Goal: Task Accomplishment & Management: Complete application form

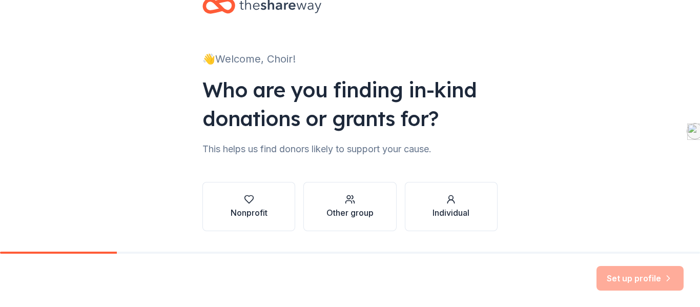
scroll to position [59, 0]
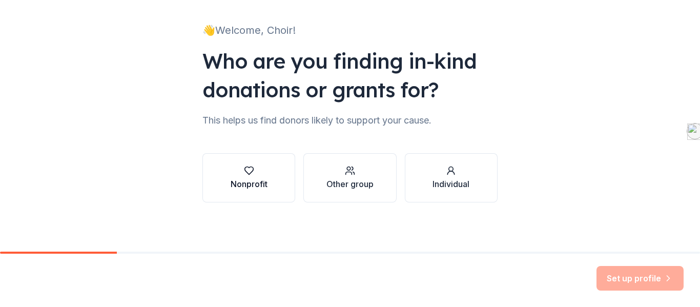
click at [247, 183] on div "Nonprofit" at bounding box center [249, 184] width 37 height 12
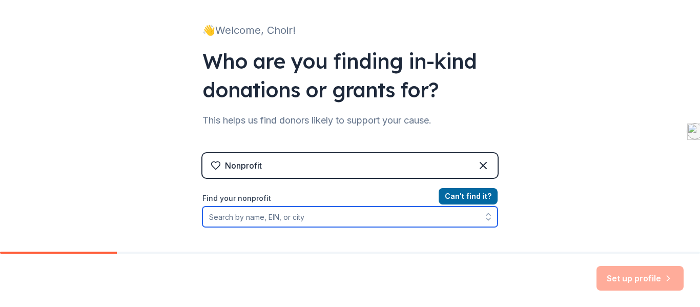
click at [367, 221] on input "Find your nonprofit" at bounding box center [350, 217] width 295 height 21
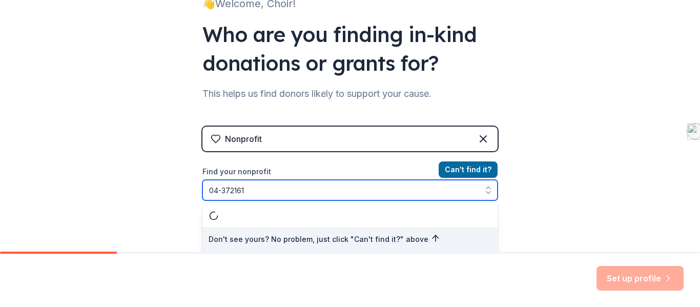
type input "[US_EMPLOYER_IDENTIFICATION_NUMBER]"
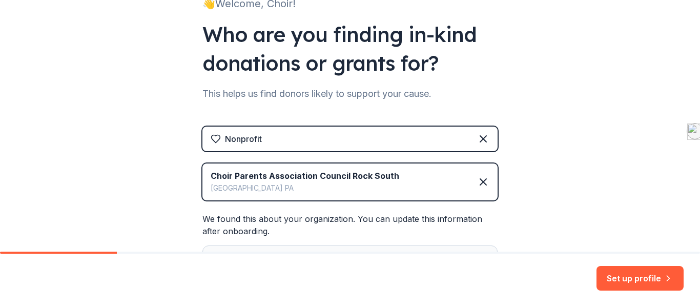
click at [546, 182] on div "👋 Welcome, Choir! Who are you finding in-kind donations or grants for? This hel…" at bounding box center [350, 135] width 700 height 443
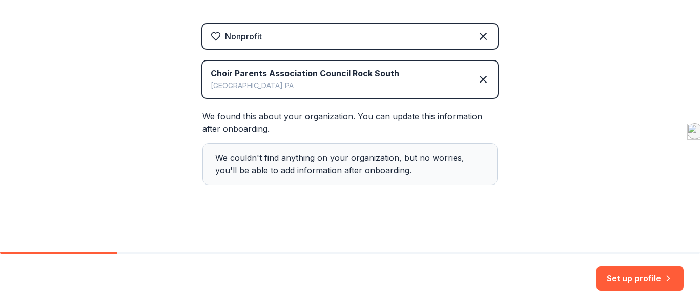
scroll to position [192, 0]
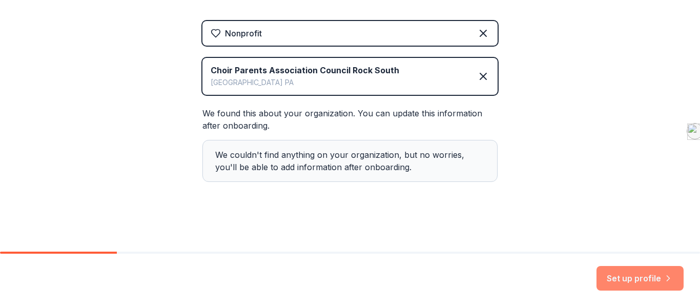
click at [627, 280] on button "Set up profile" at bounding box center [640, 278] width 87 height 25
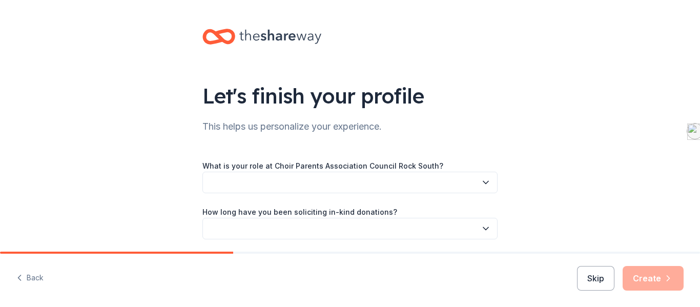
click at [488, 175] on button "button" at bounding box center [350, 183] width 295 height 22
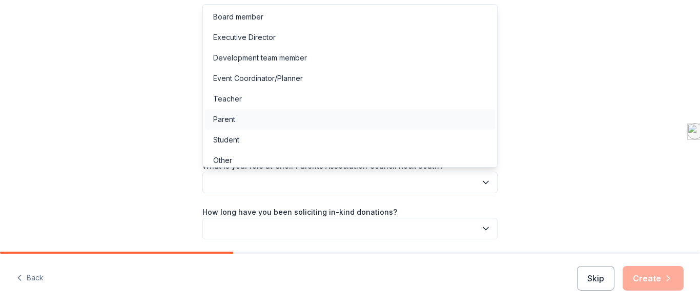
click at [437, 120] on div "Parent" at bounding box center [350, 119] width 290 height 21
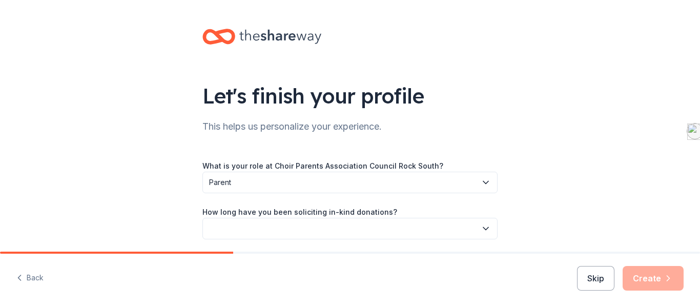
click at [456, 229] on button "button" at bounding box center [350, 229] width 295 height 22
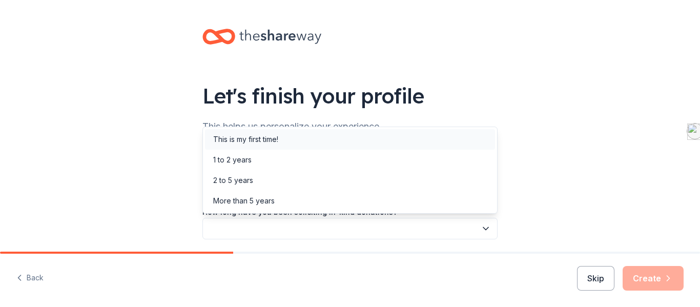
click at [446, 147] on div "This is my first time!" at bounding box center [350, 139] width 290 height 21
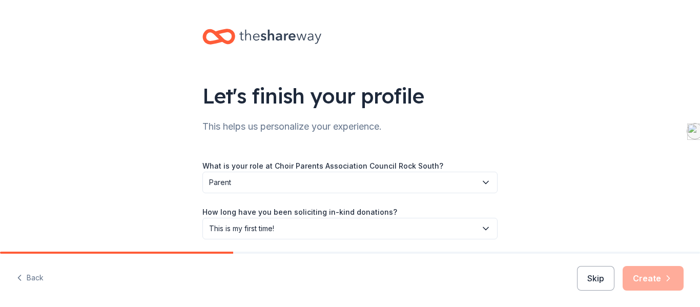
click at [566, 179] on div "Let's finish your profile This helps us personalize your experience. What is yo…" at bounding box center [350, 167] width 700 height 335
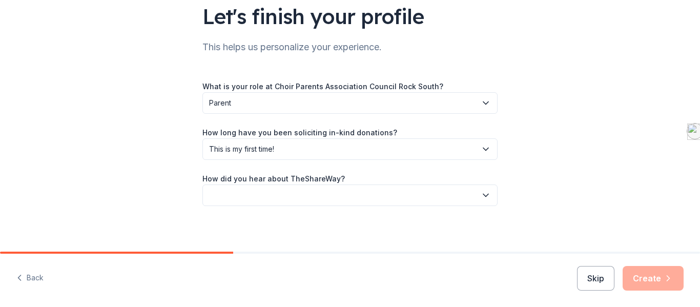
scroll to position [83, 0]
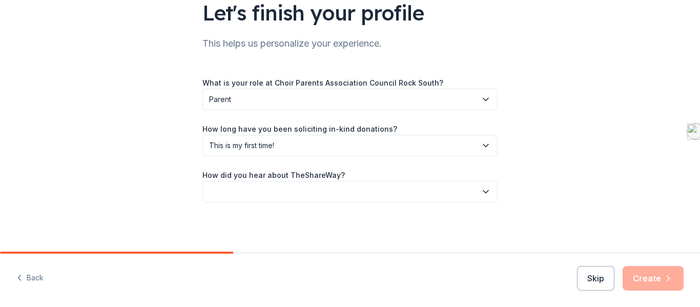
click at [481, 195] on icon "button" at bounding box center [486, 192] width 10 height 10
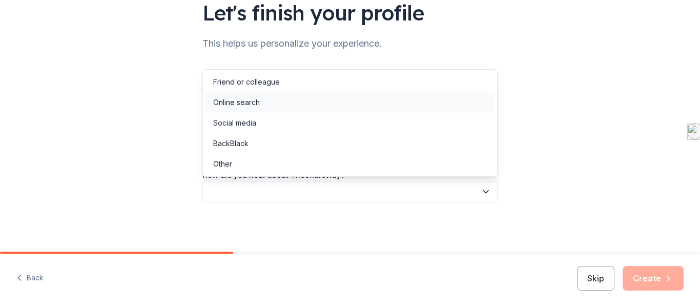
click at [440, 109] on div "Online search" at bounding box center [350, 102] width 290 height 21
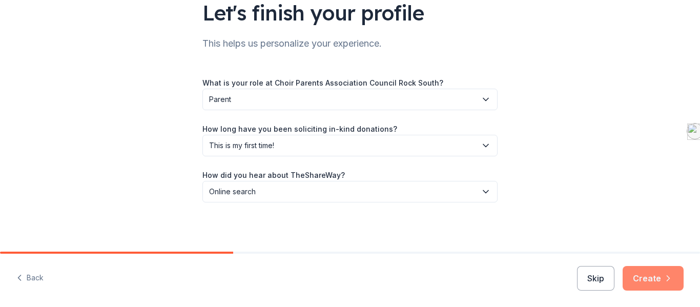
click at [662, 275] on button "Create" at bounding box center [653, 278] width 61 height 25
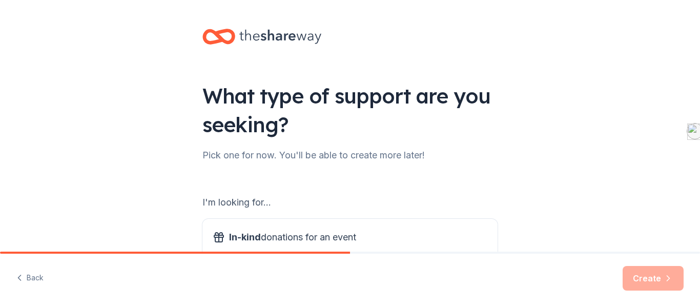
click at [630, 188] on div "What type of support are you seeking? Pick one for now. You'll be able to creat…" at bounding box center [350, 207] width 700 height 414
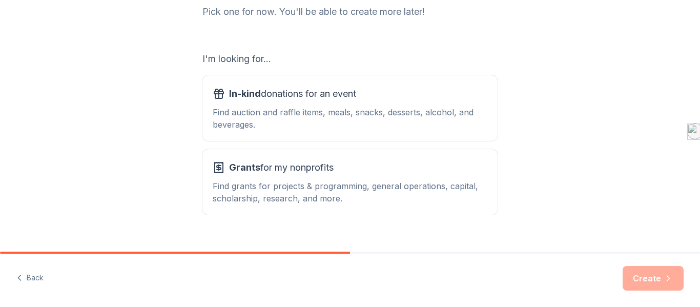
scroll to position [162, 0]
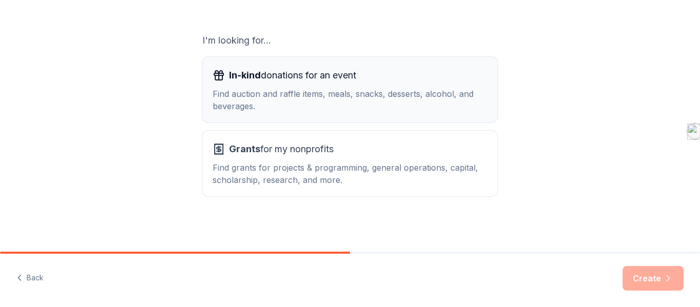
click at [426, 104] on div "Find auction and raffle items, meals, snacks, desserts, alcohol, and beverages." at bounding box center [350, 100] width 275 height 25
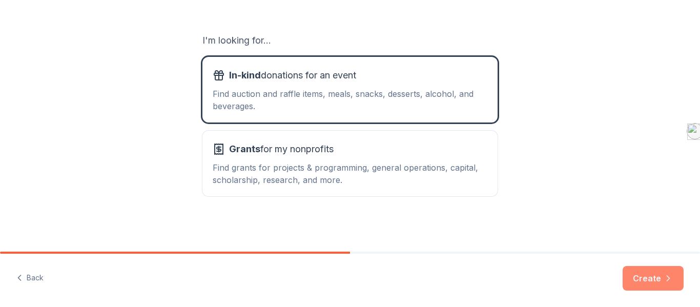
click at [647, 283] on button "Create" at bounding box center [653, 278] width 61 height 25
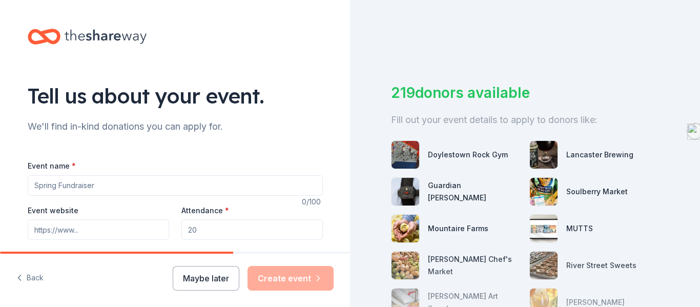
click at [279, 190] on input "Event name *" at bounding box center [175, 185] width 295 height 21
type input "B"
type input "Council Rock South High School Choir BINGO"
click at [288, 226] on input "Attendance *" at bounding box center [253, 229] width 142 height 21
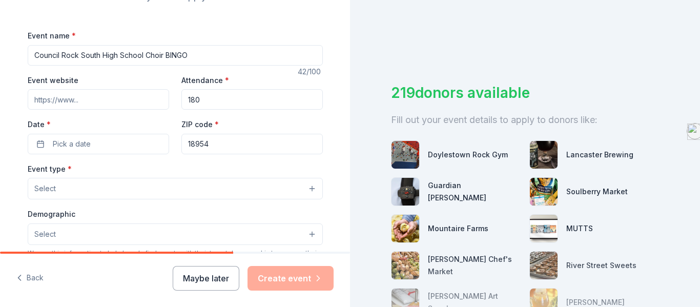
scroll to position [133, 0]
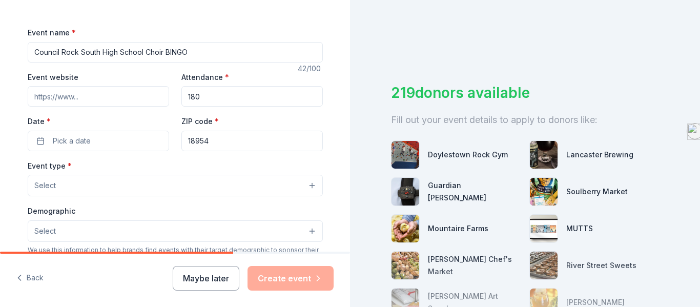
type input "180"
click at [223, 142] on input "18954" at bounding box center [253, 141] width 142 height 21
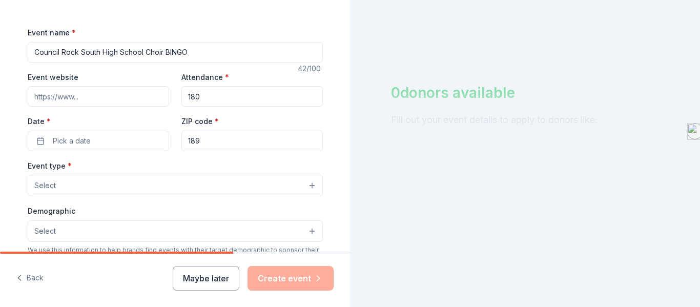
type input "18966"
type input "87 Stardust Drive"
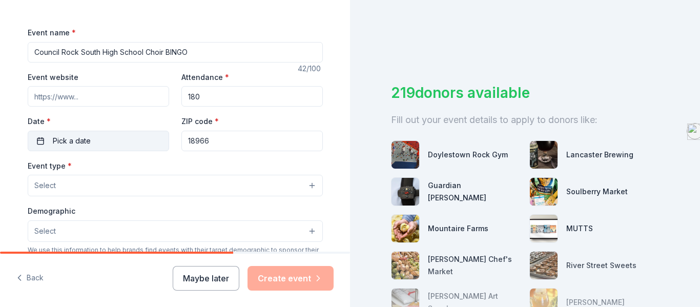
click at [131, 137] on button "Pick a date" at bounding box center [99, 141] width 142 height 21
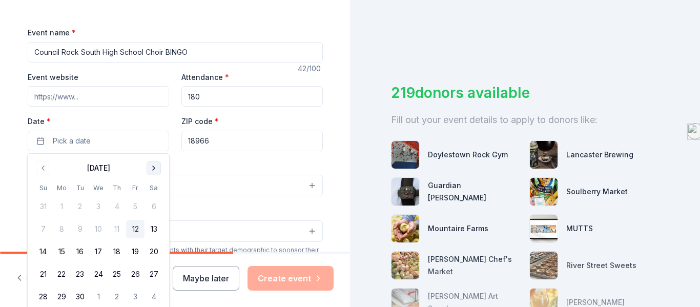
click at [159, 170] on button "Go to next month" at bounding box center [154, 168] width 14 height 14
click at [157, 231] on button "11" at bounding box center [154, 229] width 18 height 18
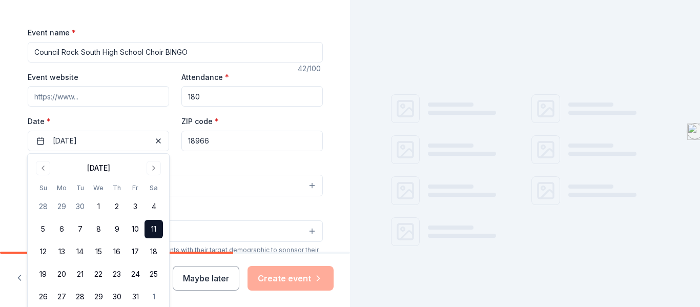
click at [129, 106] on input "Event website" at bounding box center [99, 96] width 142 height 21
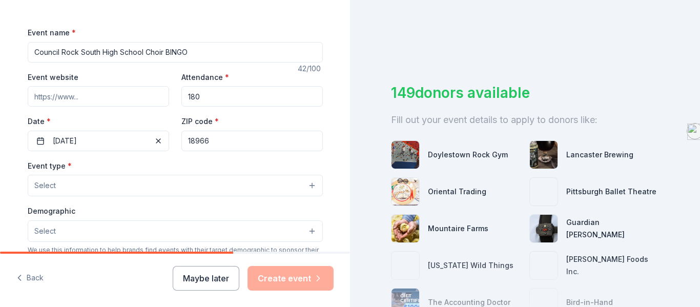
click at [53, 179] on span "Select" at bounding box center [45, 185] width 22 height 12
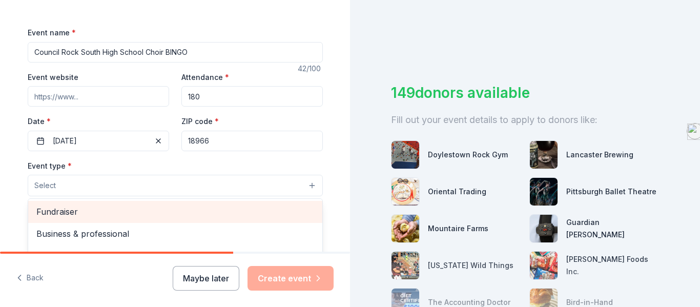
click at [74, 213] on span "Fundraiser" at bounding box center [175, 211] width 278 height 13
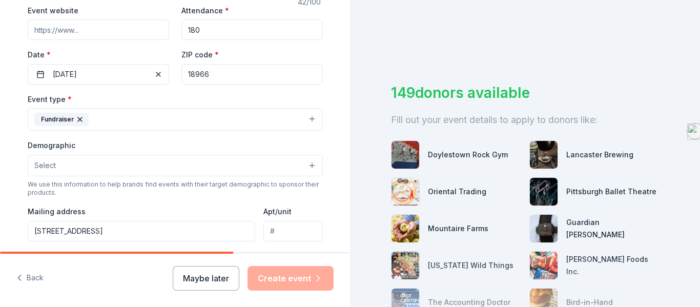
scroll to position [211, 0]
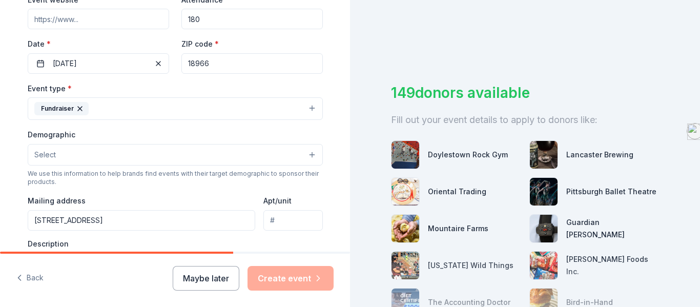
click at [264, 108] on button "Fundraiser" at bounding box center [175, 108] width 295 height 23
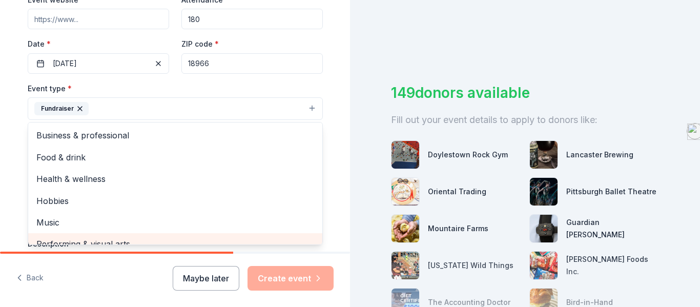
click at [181, 239] on span "Performing & visual arts" at bounding box center [175, 243] width 278 height 13
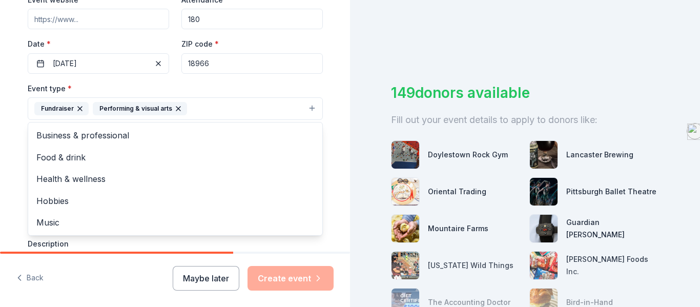
scroll to position [0, 0]
click at [344, 191] on div "Tell us about your event. We'll find in-kind donations you can apply for. Event…" at bounding box center [175, 130] width 350 height 683
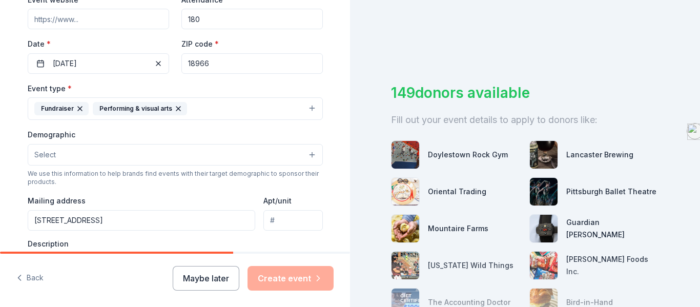
click at [266, 111] on button "Fundraiser Performing & visual arts" at bounding box center [175, 108] width 295 height 23
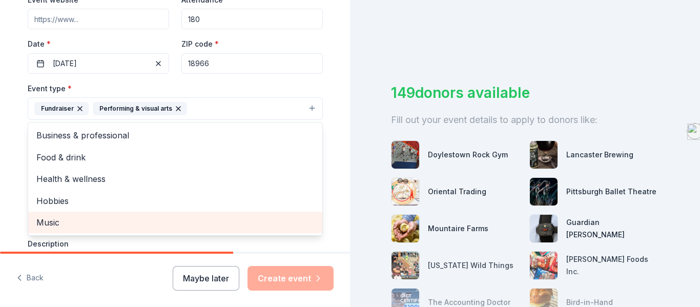
click at [135, 226] on span "Music" at bounding box center [175, 222] width 278 height 13
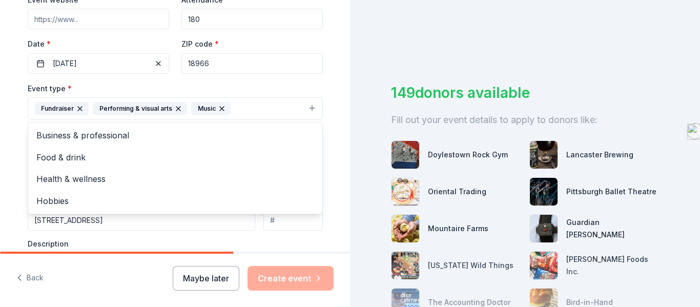
click at [331, 151] on div "Tell us about your event. We'll find in-kind donations you can apply for. Event…" at bounding box center [175, 130] width 328 height 683
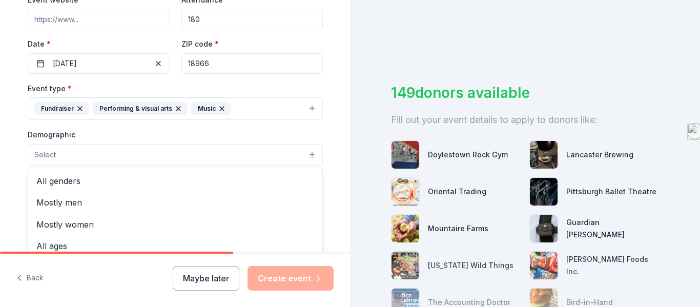
click at [282, 152] on button "Select" at bounding box center [175, 155] width 295 height 22
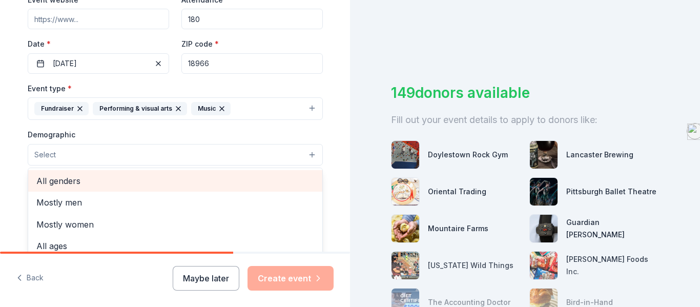
click at [209, 188] on span "All genders" at bounding box center [175, 180] width 278 height 13
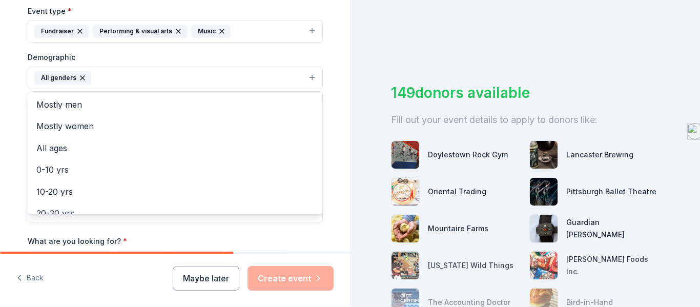
scroll to position [290, 0]
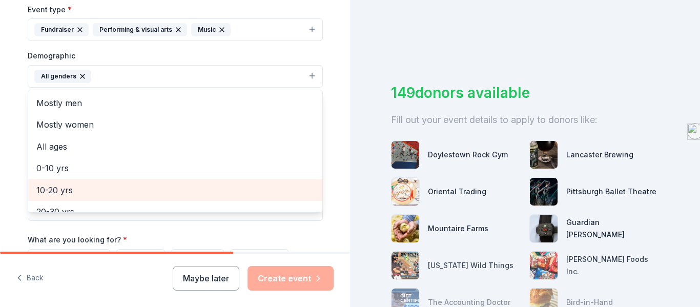
click at [243, 193] on span "10-20 yrs" at bounding box center [175, 190] width 278 height 13
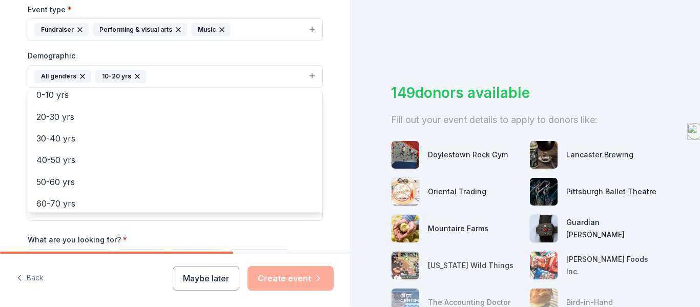
scroll to position [72, 0]
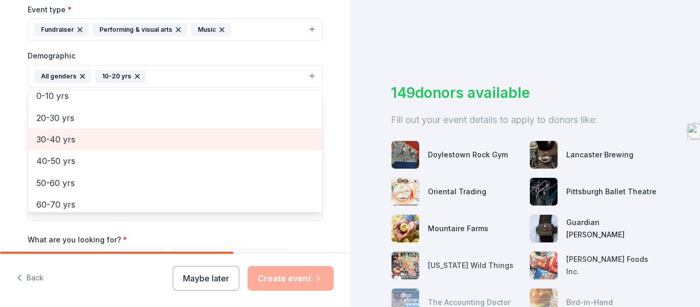
click at [120, 134] on span "30-40 yrs" at bounding box center [175, 139] width 278 height 13
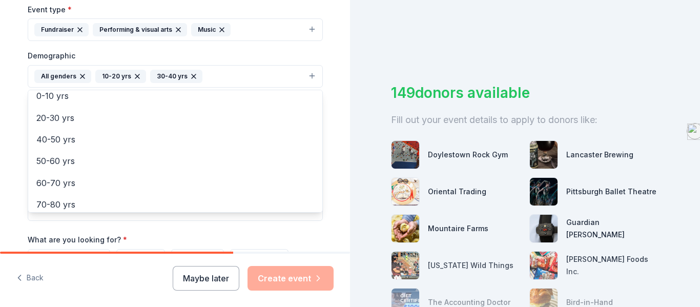
scroll to position [0, 0]
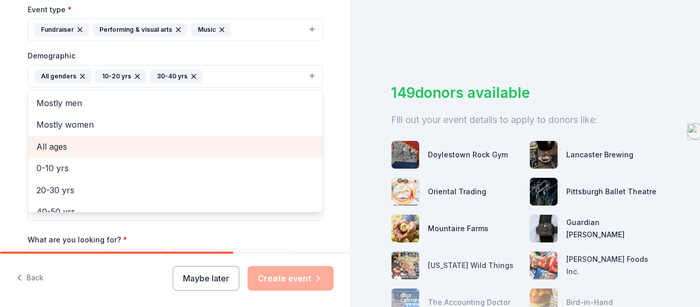
click at [284, 140] on span "All ages" at bounding box center [175, 146] width 278 height 13
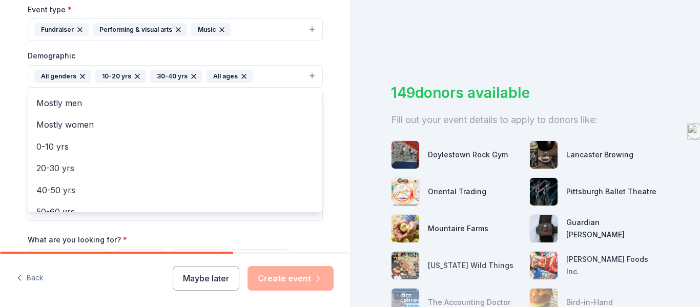
click at [332, 125] on div "Tell us about your event. We'll find in-kind donations you can apply for. Event…" at bounding box center [175, 52] width 328 height 684
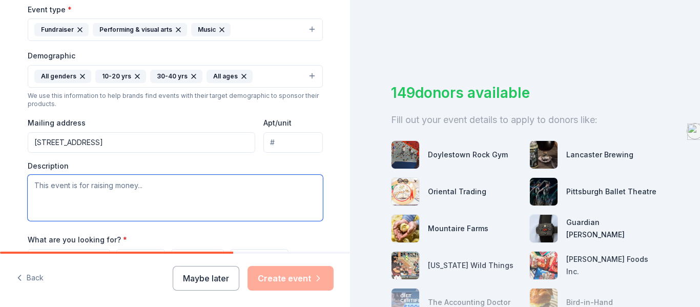
click at [291, 188] on textarea at bounding box center [175, 198] width 295 height 46
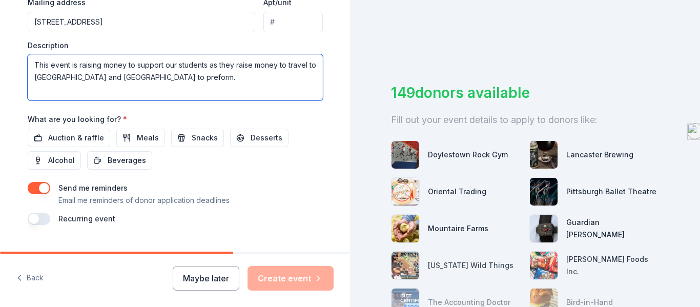
scroll to position [433, 0]
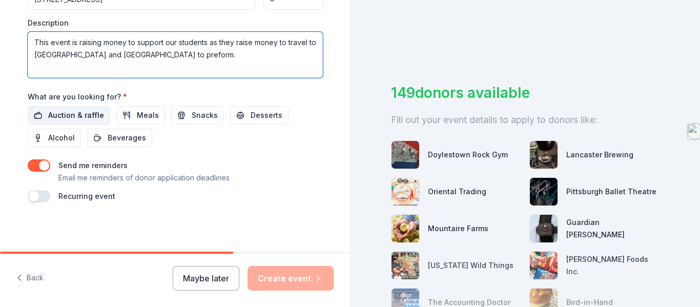
type textarea "This event is raising money to support our students as they raise money to trav…"
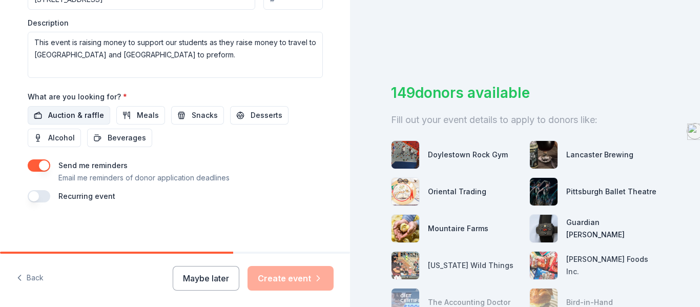
click at [96, 113] on span "Auction & raffle" at bounding box center [76, 115] width 56 height 12
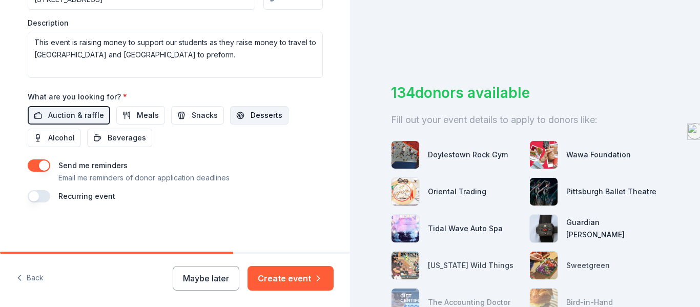
click at [238, 119] on button "Desserts" at bounding box center [259, 115] width 58 height 18
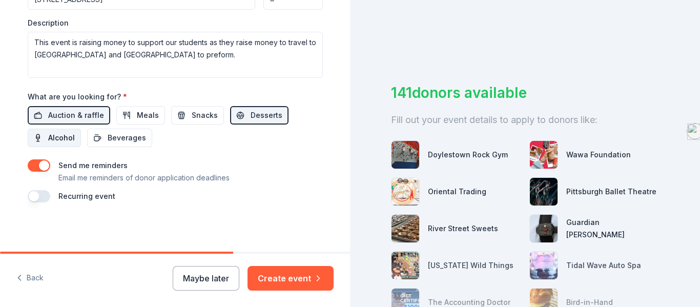
click at [59, 136] on span "Alcohol" at bounding box center [61, 138] width 27 height 12
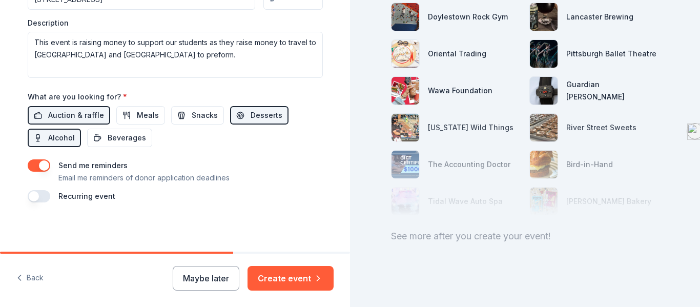
scroll to position [141, 0]
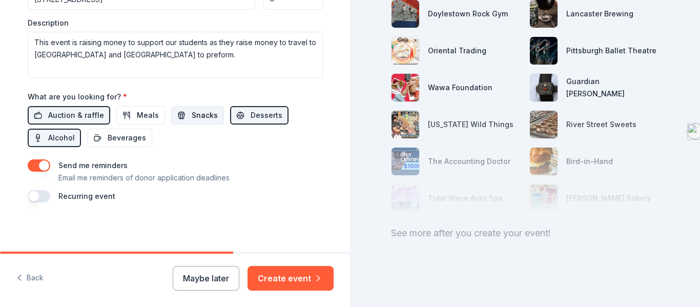
click at [192, 118] on span "Snacks" at bounding box center [205, 115] width 26 height 12
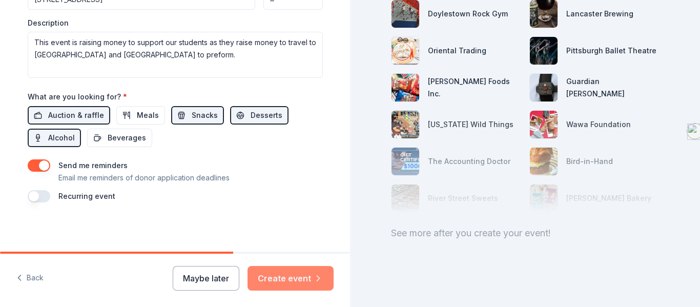
click at [305, 273] on button "Create event" at bounding box center [291, 278] width 86 height 25
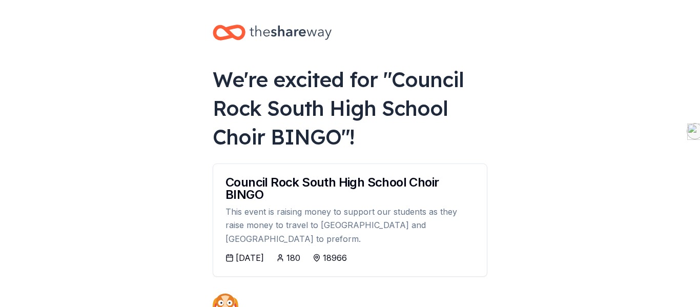
click at [533, 180] on body "Notebook name Entire Document Selected Pages Name Description Copyright/ Author…" at bounding box center [350, 153] width 700 height 307
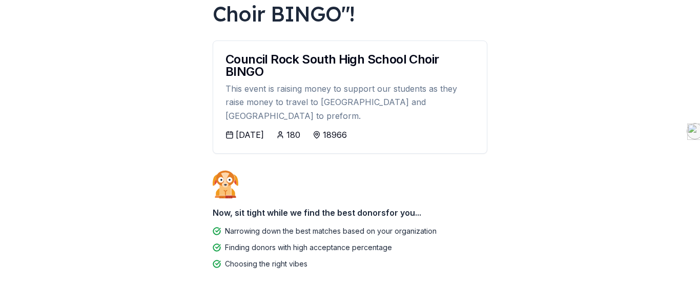
scroll to position [138, 0]
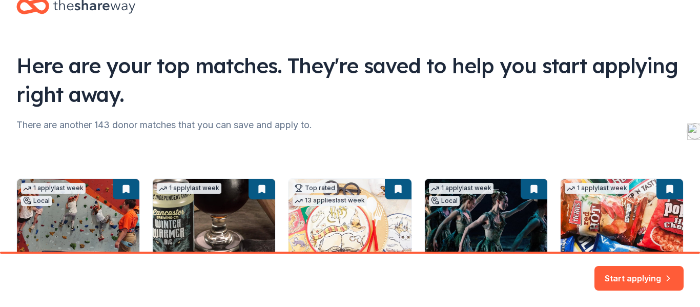
scroll to position [53, 0]
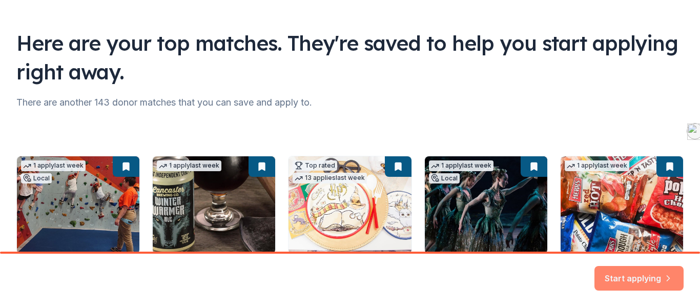
click at [644, 275] on button "Start applying" at bounding box center [639, 272] width 89 height 25
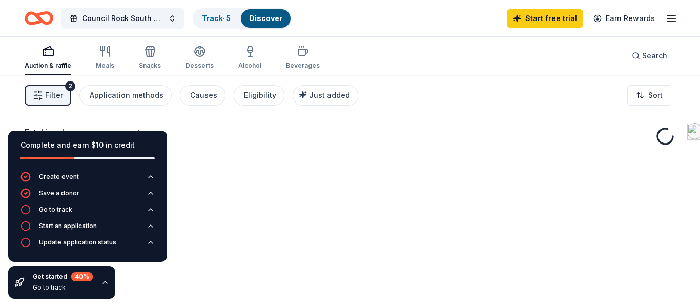
click at [644, 275] on div "Fetching donors, one moment..." at bounding box center [350, 228] width 700 height 307
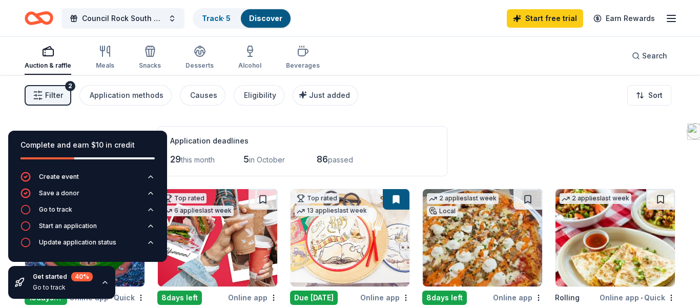
click at [569, 150] on div "196 results in Churchville, PA Application deadlines 29 this month 5 in October…" at bounding box center [350, 151] width 651 height 50
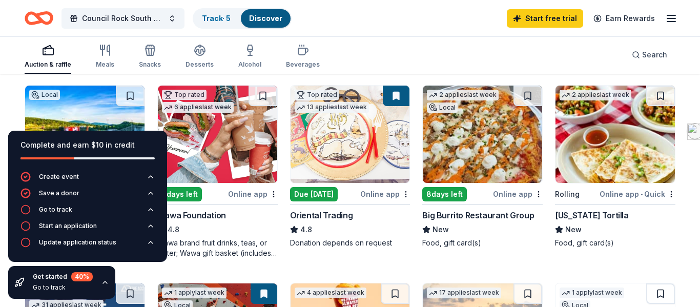
scroll to position [103, 0]
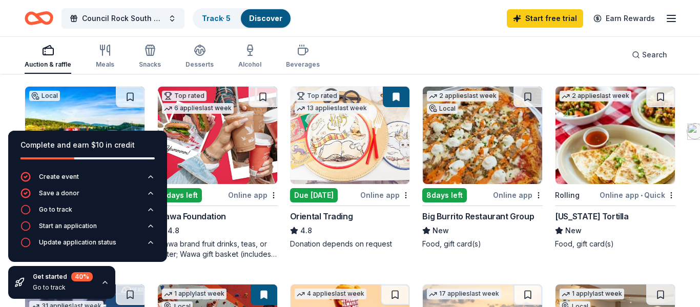
click at [324, 195] on div "Due [DATE]" at bounding box center [314, 195] width 48 height 14
click at [634, 196] on div "Online app • Quick" at bounding box center [638, 195] width 76 height 13
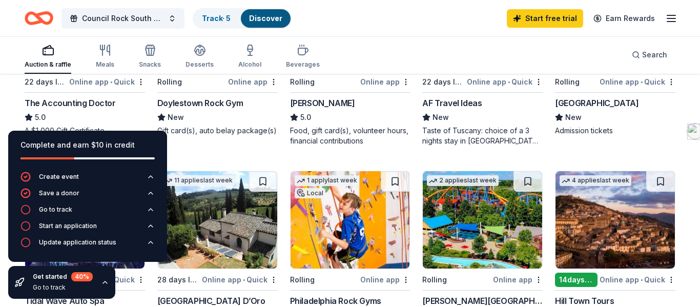
scroll to position [421, 0]
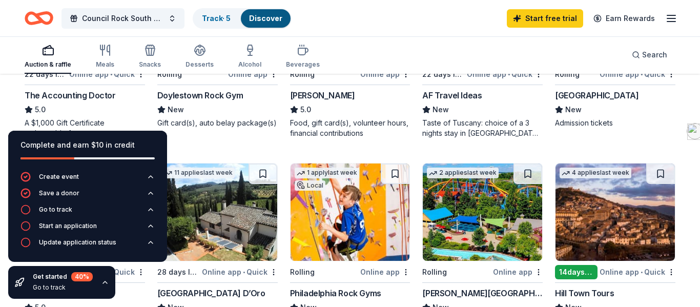
click at [235, 96] on div "Doylestown Rock Gym" at bounding box center [200, 95] width 86 height 12
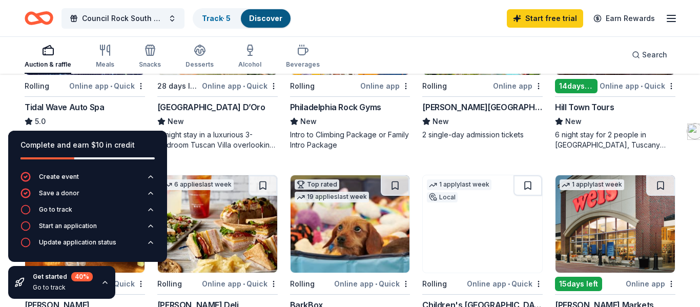
scroll to position [608, 0]
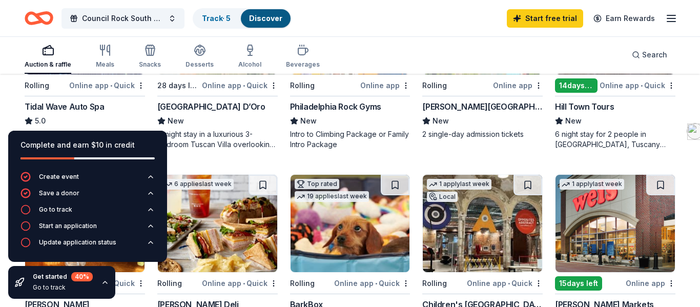
click at [227, 88] on div "Online app • Quick" at bounding box center [240, 85] width 76 height 13
click at [681, 116] on div "196 results in Churchville, PA Application deadlines 29 this month 5 in October…" at bounding box center [350, 120] width 700 height 1306
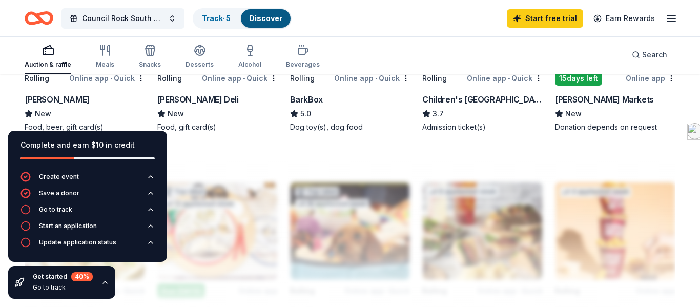
scroll to position [793, 0]
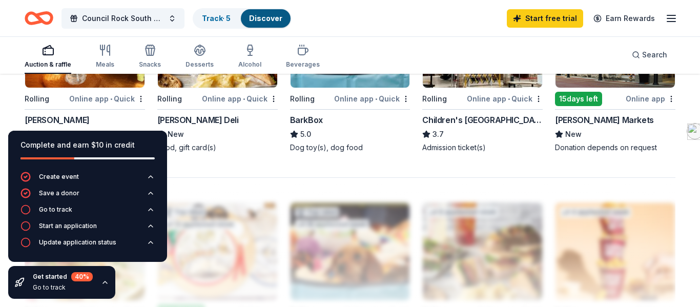
click at [79, 122] on div "[PERSON_NAME]" at bounding box center [57, 120] width 65 height 12
click at [215, 118] on div "McAlister's Deli" at bounding box center [198, 120] width 82 height 12
click at [318, 120] on div "BarkBox" at bounding box center [306, 120] width 33 height 12
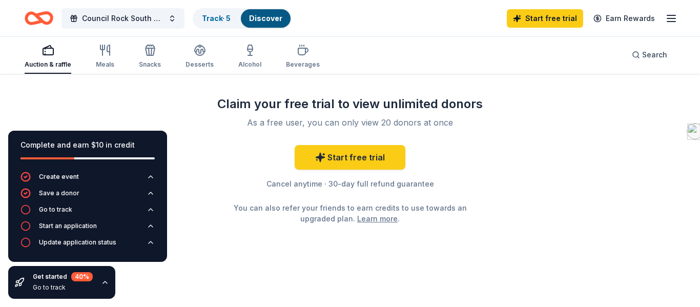
scroll to position [1074, 0]
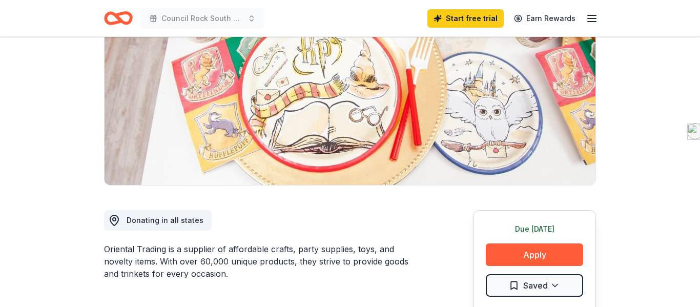
scroll to position [205, 0]
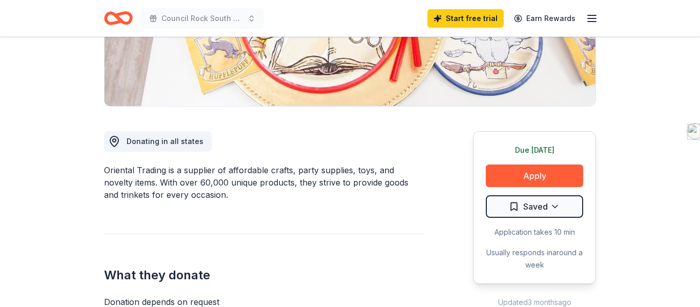
drag, startPoint x: 521, startPoint y: 174, endPoint x: 600, endPoint y: 156, distance: 81.0
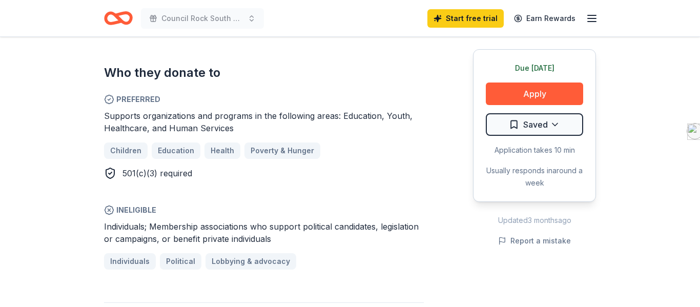
scroll to position [574, 0]
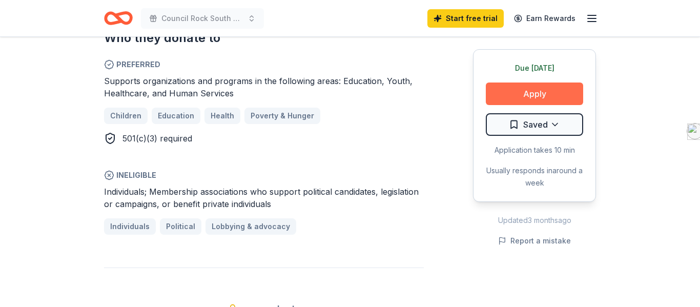
click at [526, 92] on button "Apply" at bounding box center [534, 94] width 97 height 23
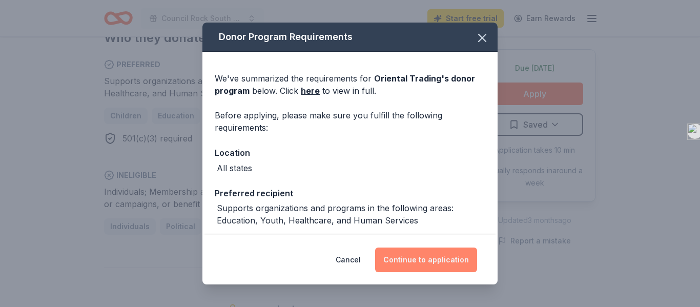
click at [426, 261] on button "Continue to application" at bounding box center [426, 260] width 102 height 25
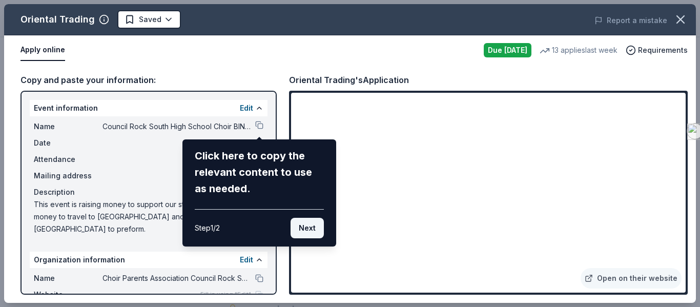
click at [309, 225] on button "Next" at bounding box center [307, 228] width 33 height 21
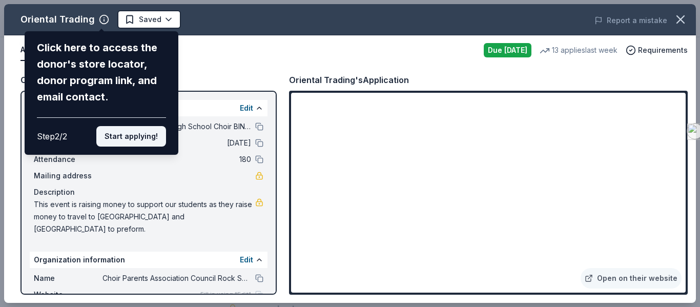
click at [155, 139] on button "Start applying!" at bounding box center [131, 136] width 70 height 21
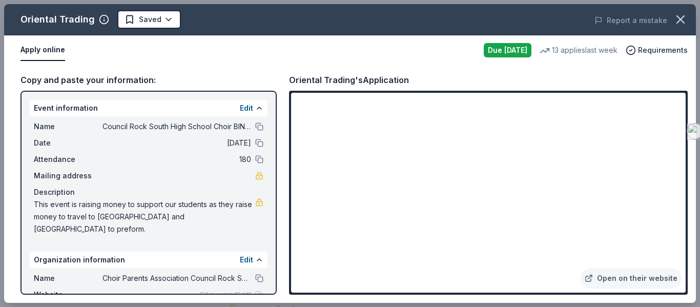
click at [377, 68] on div "Copy and paste your information: Event information Edit Name Council Rock South…" at bounding box center [350, 184] width 692 height 238
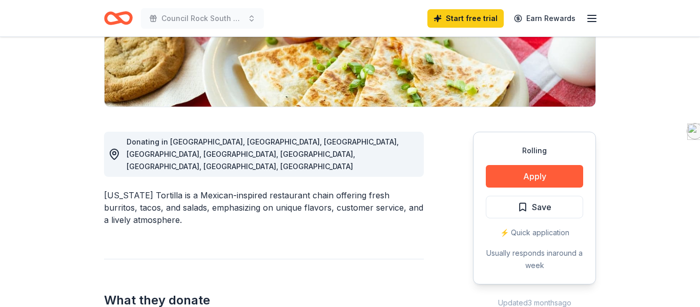
scroll to position [210, 0]
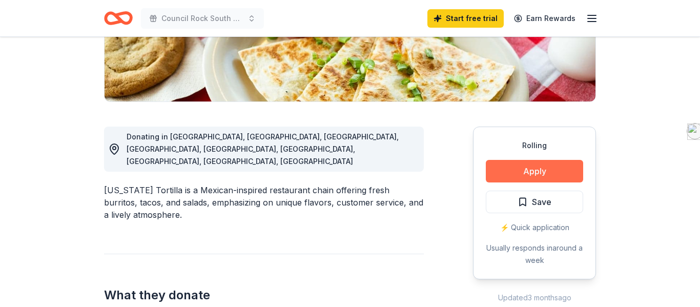
click at [541, 171] on button "Apply" at bounding box center [534, 171] width 97 height 23
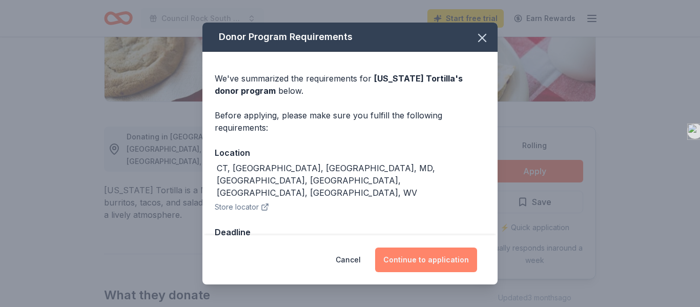
click at [441, 254] on button "Continue to application" at bounding box center [426, 260] width 102 height 25
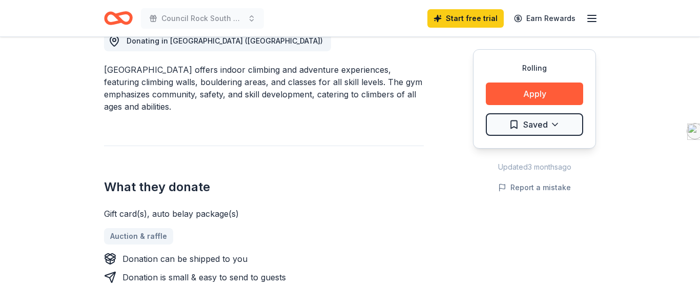
scroll to position [305, 0]
click at [533, 97] on button "Apply" at bounding box center [534, 94] width 97 height 23
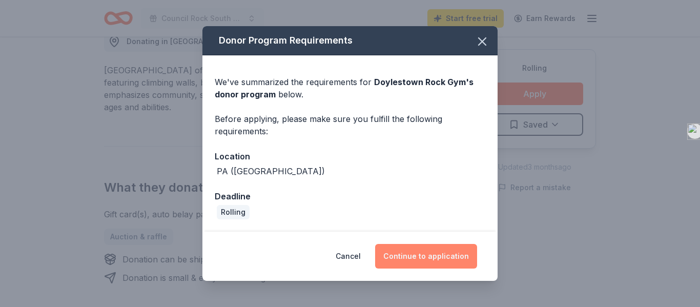
click at [417, 261] on button "Continue to application" at bounding box center [426, 256] width 102 height 25
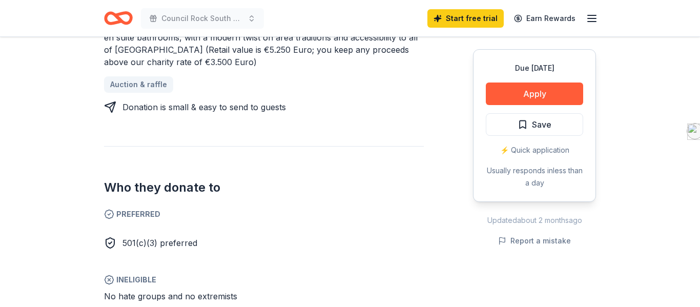
scroll to position [492, 0]
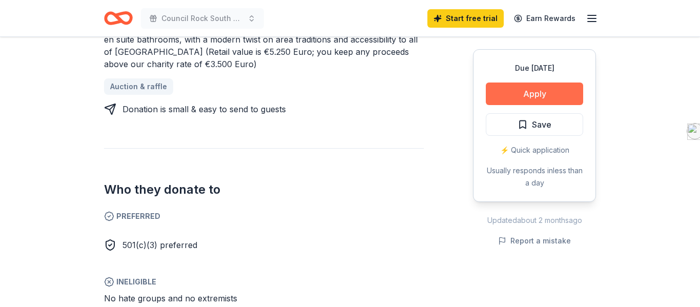
click at [536, 92] on button "Apply" at bounding box center [534, 94] width 97 height 23
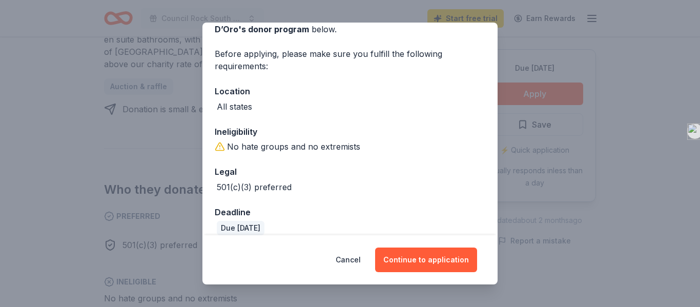
scroll to position [74, 0]
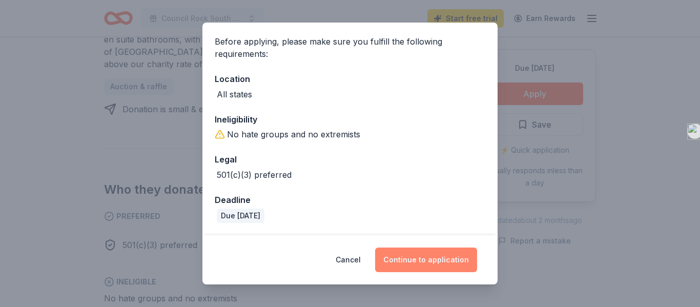
click at [408, 258] on button "Continue to application" at bounding box center [426, 260] width 102 height 25
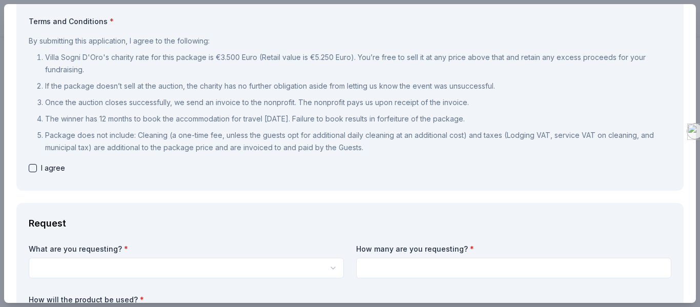
scroll to position [0, 0]
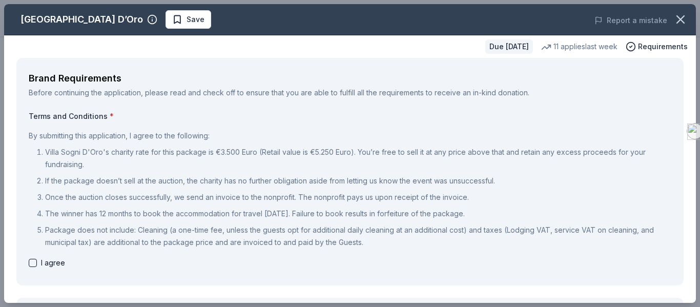
click at [678, 16] on icon "button" at bounding box center [681, 19] width 14 height 14
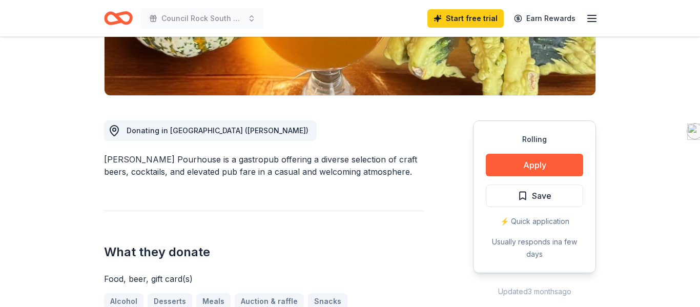
scroll to position [218, 0]
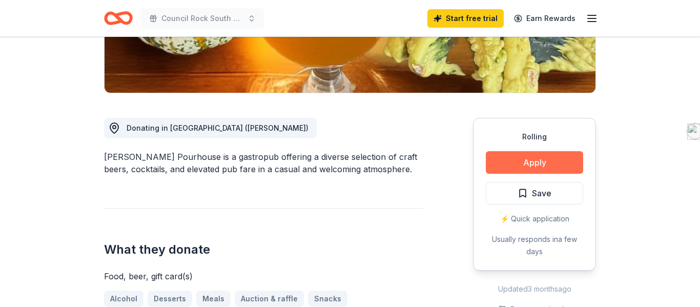
click at [548, 165] on button "Apply" at bounding box center [534, 162] width 97 height 23
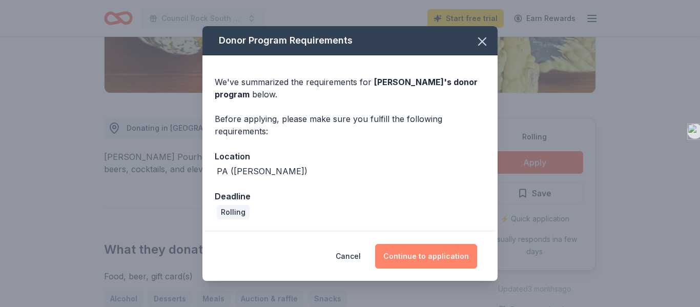
click at [451, 258] on button "Continue to application" at bounding box center [426, 256] width 102 height 25
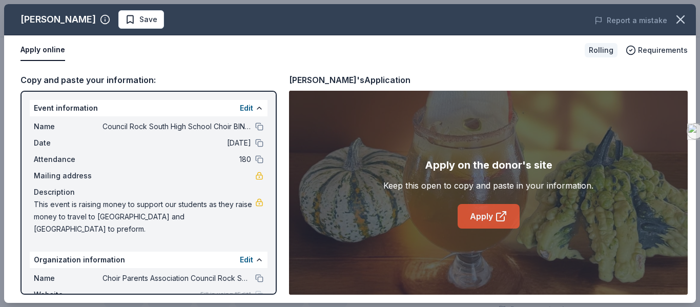
click at [487, 215] on link "Apply" at bounding box center [489, 216] width 62 height 25
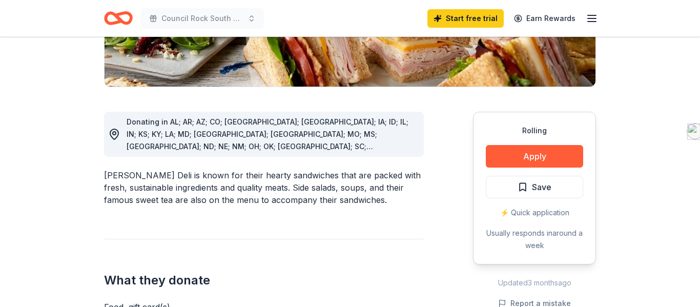
scroll to position [226, 0]
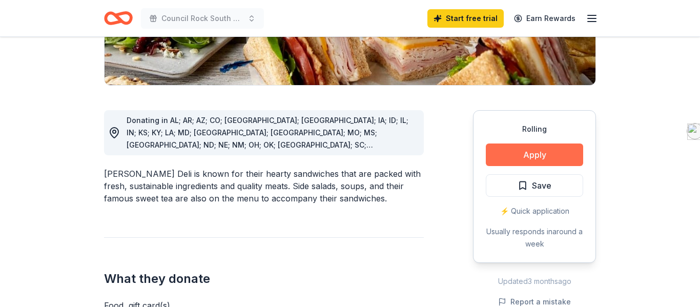
click at [574, 154] on button "Apply" at bounding box center [534, 155] width 97 height 23
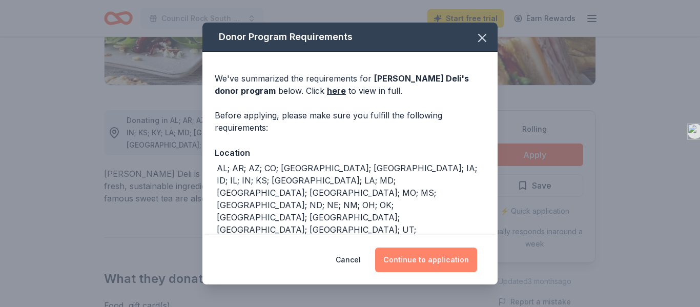
click at [412, 254] on button "Continue to application" at bounding box center [426, 260] width 102 height 25
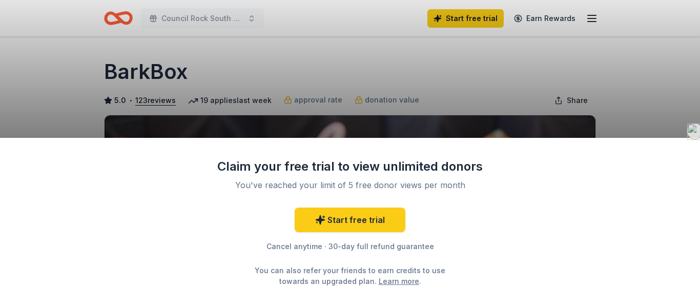
click at [621, 122] on div "Claim your free trial to view unlimited donors You've reached your limit of 5 f…" at bounding box center [350, 153] width 700 height 307
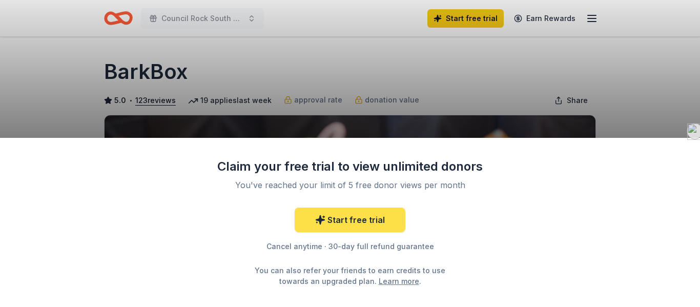
click at [375, 228] on link "Start free trial" at bounding box center [350, 220] width 111 height 25
click at [372, 220] on link "Start free trial" at bounding box center [350, 220] width 111 height 25
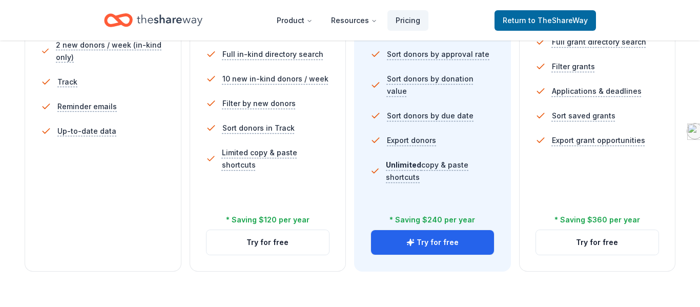
scroll to position [369, 0]
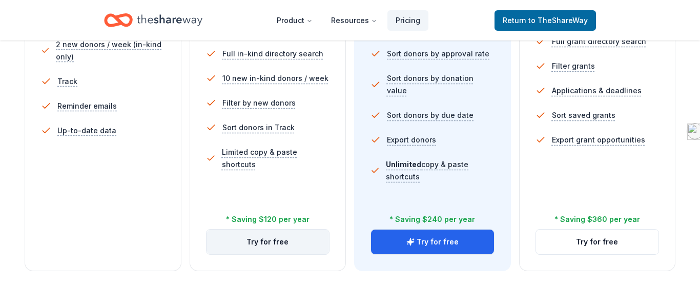
click at [273, 246] on button "Try for free" at bounding box center [268, 242] width 123 height 25
